Goal: Task Accomplishment & Management: Manage account settings

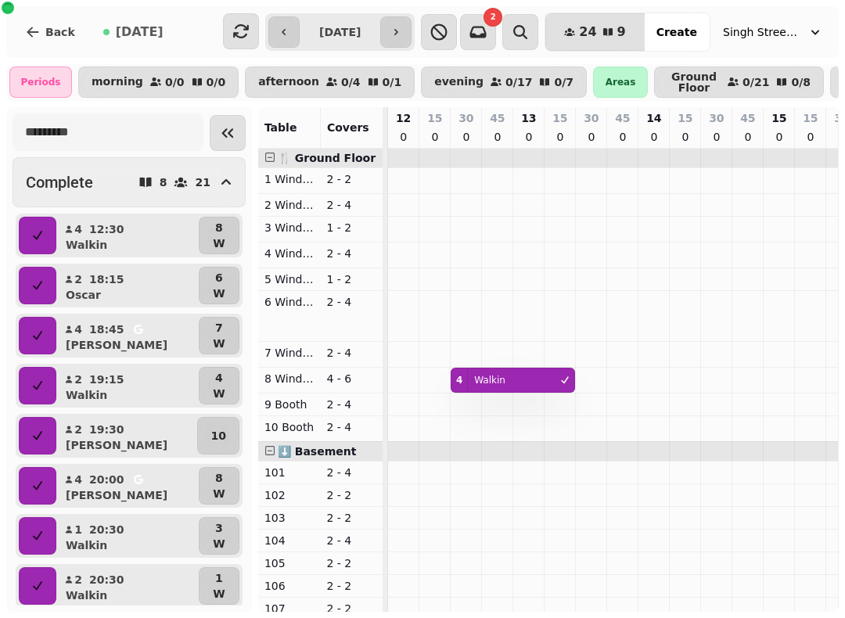
scroll to position [0, 459]
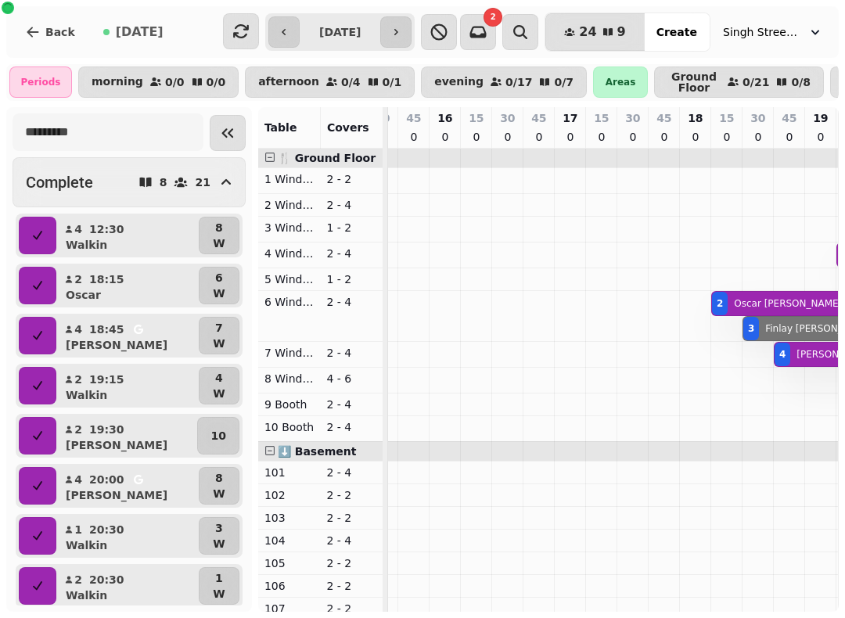
click at [407, 23] on button "button" at bounding box center [395, 31] width 31 height 31
type input "**********"
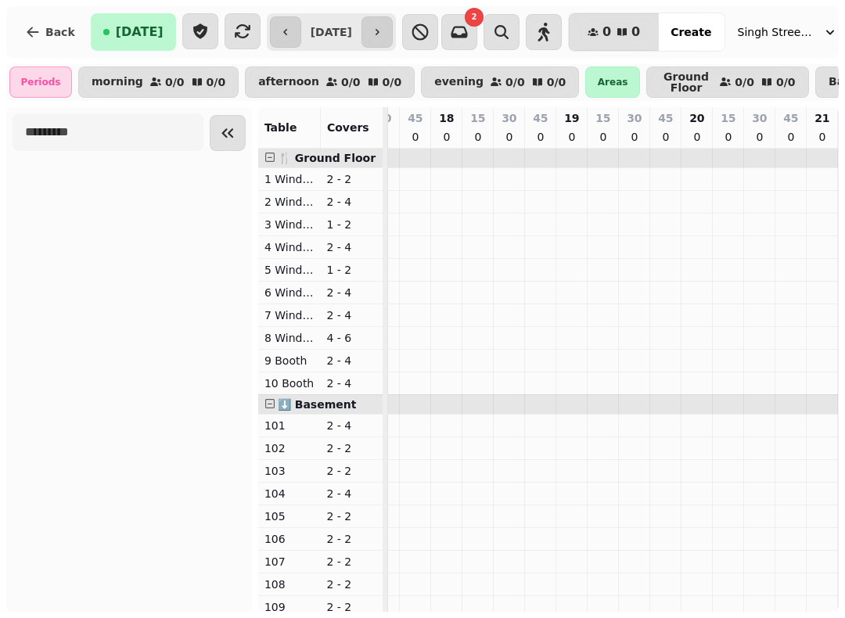
scroll to position [0, 1021]
click at [235, 27] on icon "button" at bounding box center [243, 31] width 16 height 14
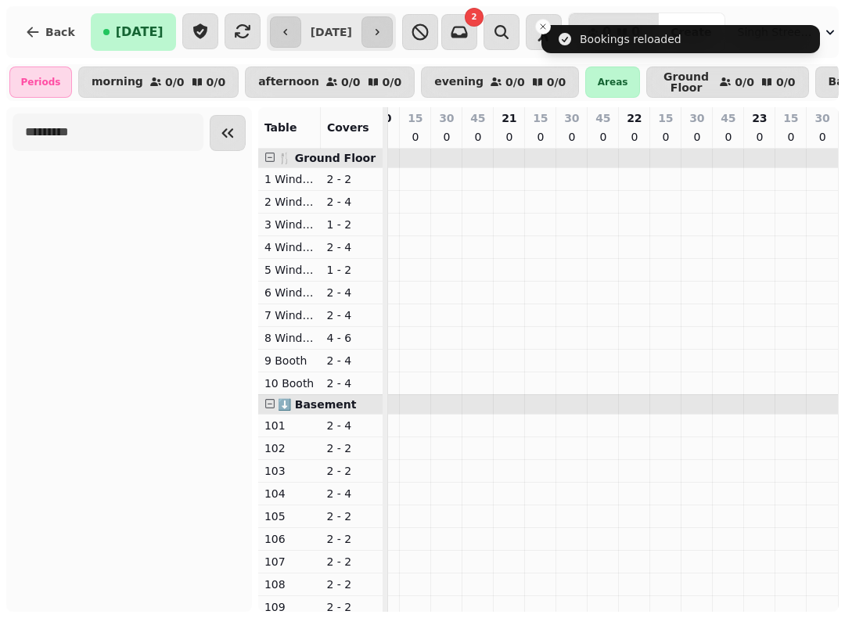
click at [38, 14] on button "Back" at bounding box center [50, 32] width 75 height 38
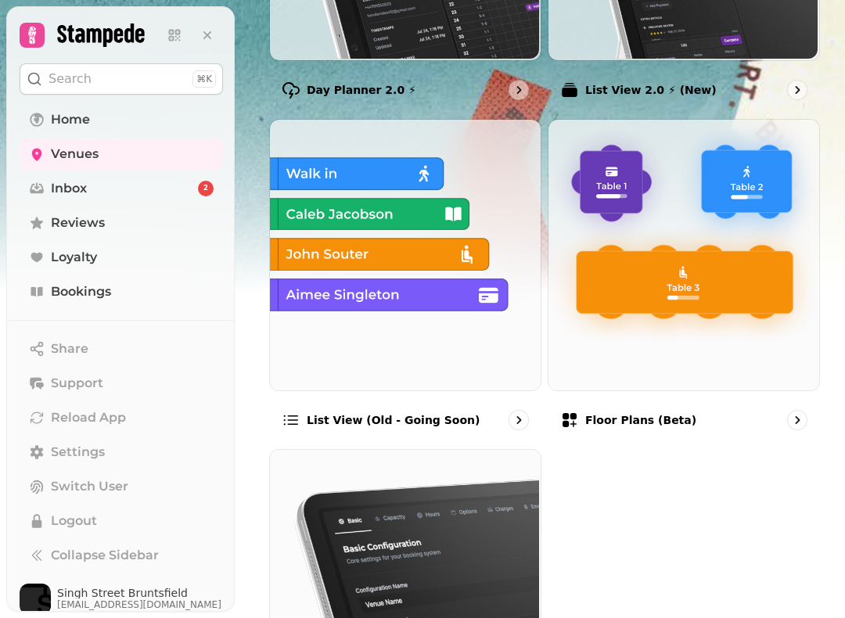
scroll to position [394, 0]
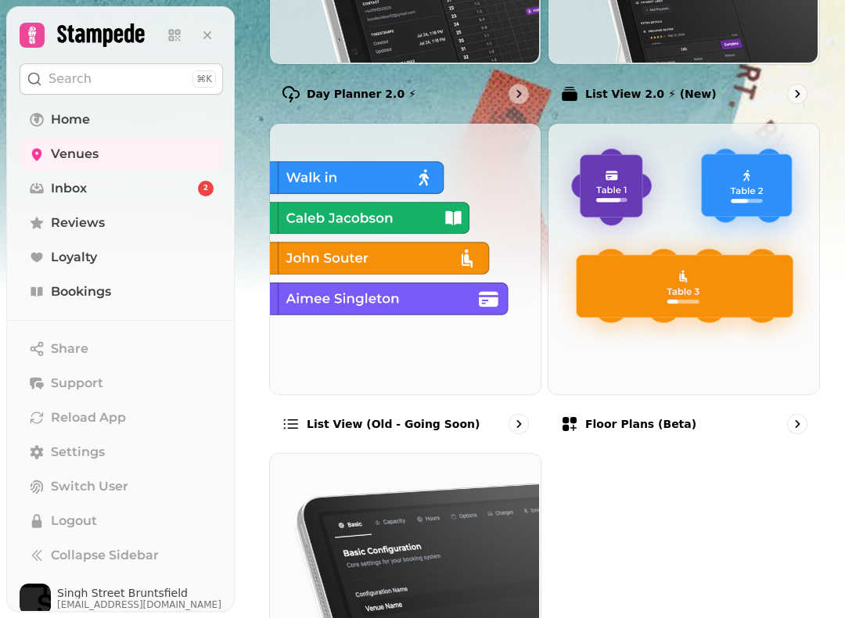
click at [432, 218] on img at bounding box center [403, 257] width 271 height 271
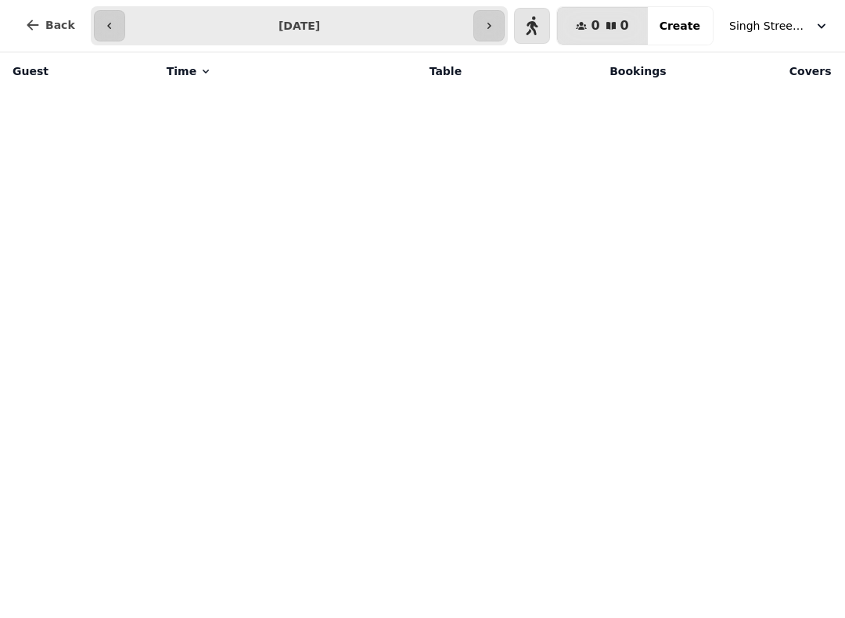
click at [493, 16] on button "button" at bounding box center [488, 25] width 31 height 31
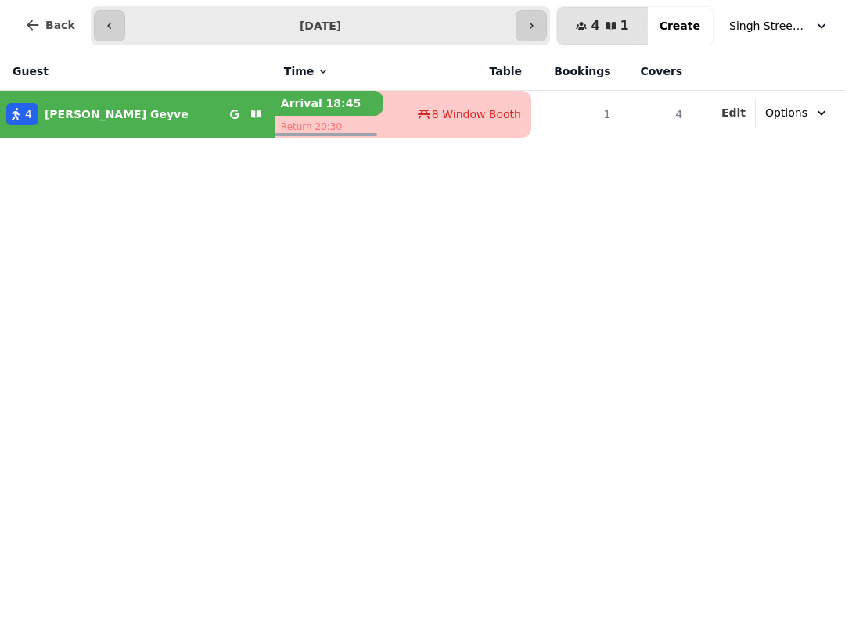
click at [103, 27] on icon "button" at bounding box center [109, 26] width 13 height 13
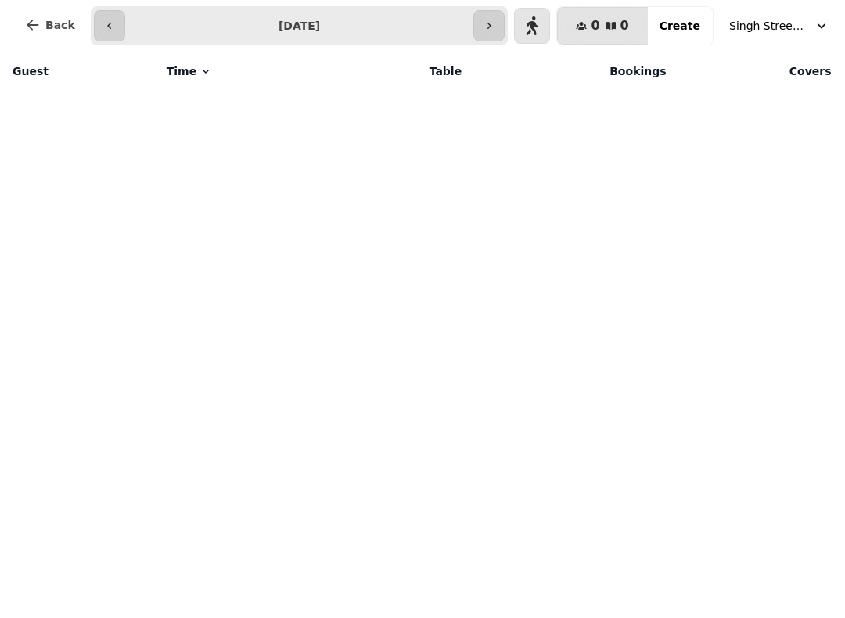
click at [603, 115] on div "Guest Time Table Bookings Covers" at bounding box center [422, 335] width 845 height 566
click at [105, 4] on div "**********" at bounding box center [422, 26] width 845 height 52
click at [497, 32] on button "button" at bounding box center [488, 25] width 31 height 31
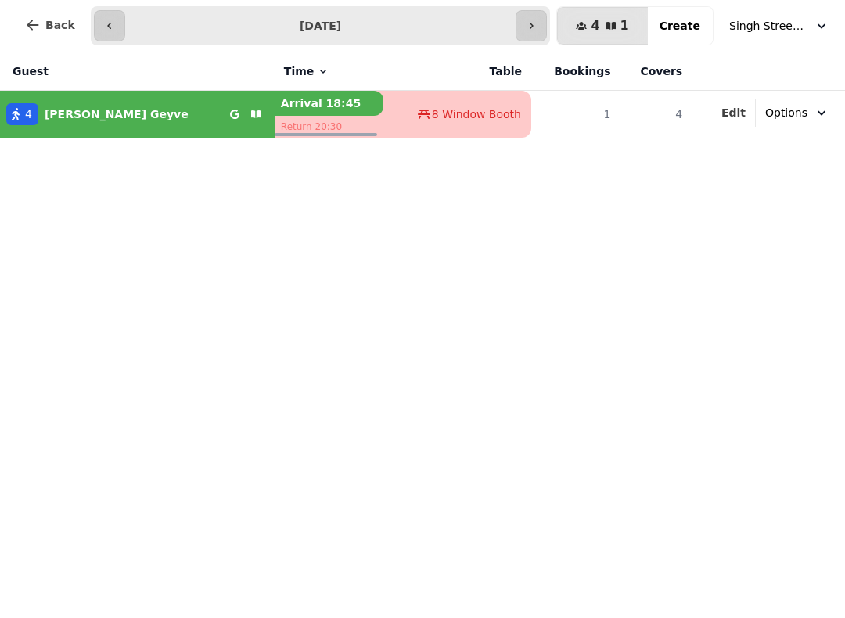
click at [112, 28] on icon "button" at bounding box center [109, 26] width 13 height 13
type input "**********"
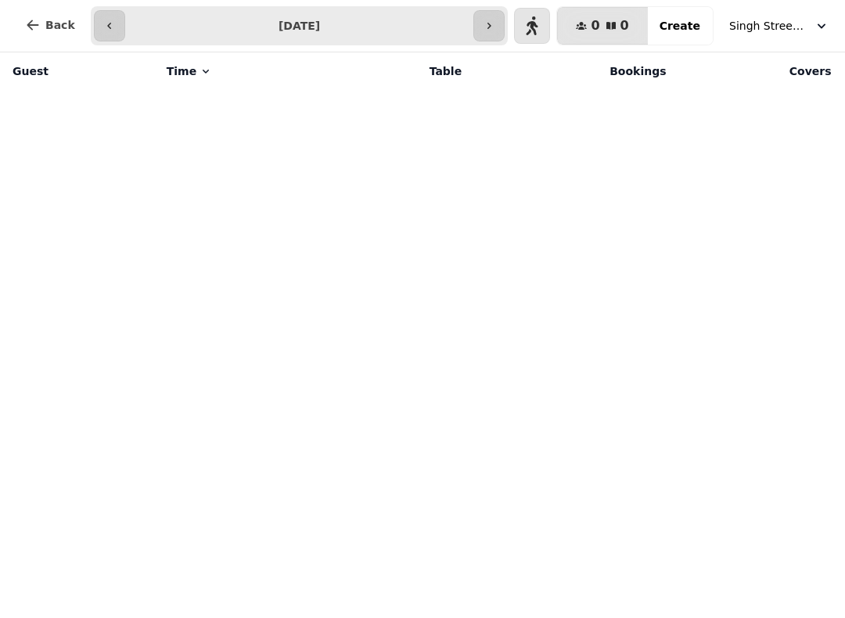
click at [772, 27] on span "Singh Street Bruntsfield" at bounding box center [768, 26] width 78 height 16
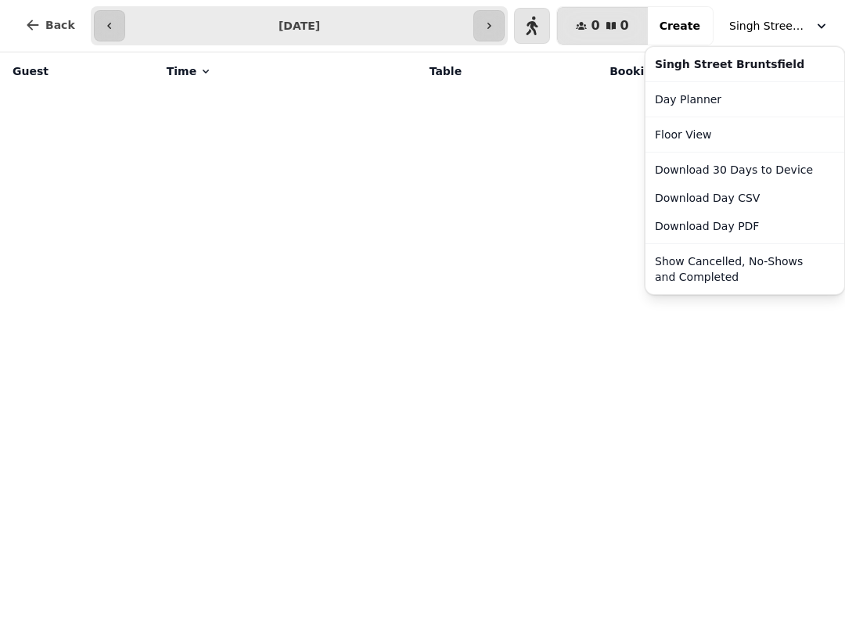
click at [736, 264] on button "Show Cancelled, No-Shows and Completed" at bounding box center [745, 269] width 193 height 44
